Goal: Task Accomplishment & Management: Use online tool/utility

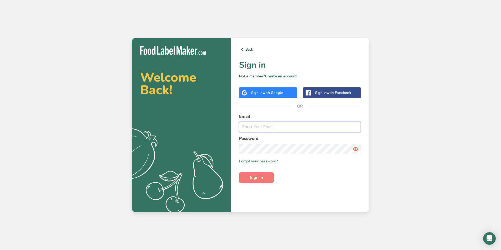
click at [258, 128] on input "email" at bounding box center [300, 127] width 122 height 11
click at [239, 173] on button "Sign in" at bounding box center [256, 178] width 35 height 11
click at [249, 173] on button "Sign in" at bounding box center [256, 178] width 35 height 11
drag, startPoint x: 343, startPoint y: 128, endPoint x: 224, endPoint y: 127, distance: 118.8
click at [224, 127] on section "Welcome Back! .a{fill:#f5f3ed;} Back Sign in Not a member? Create an account Si…" at bounding box center [250, 125] width 237 height 175
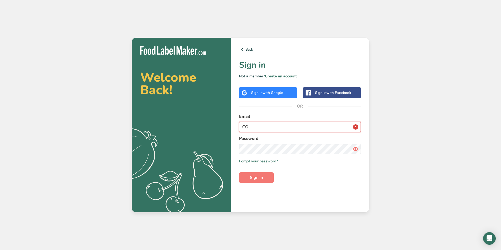
type input "C"
type input "compliance@petertimbsmeats.co.nz"
click at [354, 149] on icon at bounding box center [355, 149] width 6 height 9
click at [238, 148] on div "Back Sign in Not a member? Create an account Sign in with Google Sign in with F…" at bounding box center [299, 125] width 138 height 175
click at [248, 177] on button "Sign in" at bounding box center [256, 178] width 35 height 11
